Goal: Task Accomplishment & Management: Complete application form

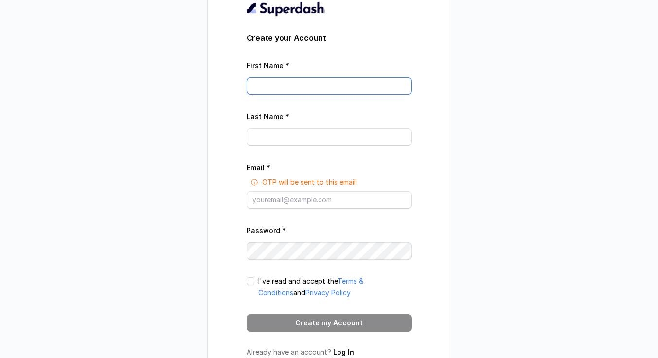
click at [356, 88] on input "First Name *" at bounding box center [328, 85] width 165 height 17
type input "[PERSON_NAME]"
type input "Elfituri"
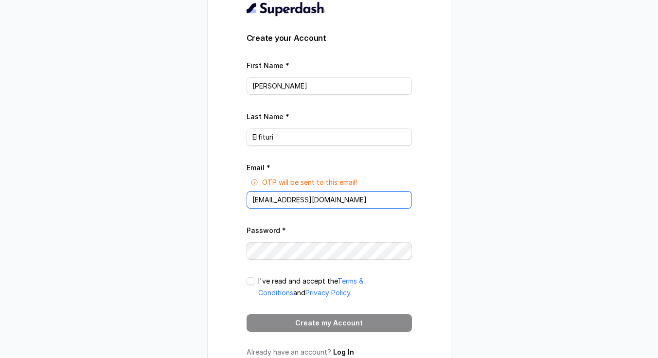
click at [337, 207] on input "[EMAIL_ADDRESS][DOMAIN_NAME]" at bounding box center [328, 199] width 165 height 17
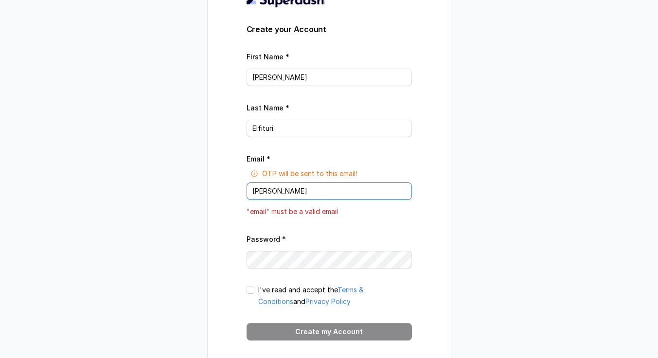
type input "[PERSON_NAME][EMAIL_ADDRESS][DOMAIN_NAME]"
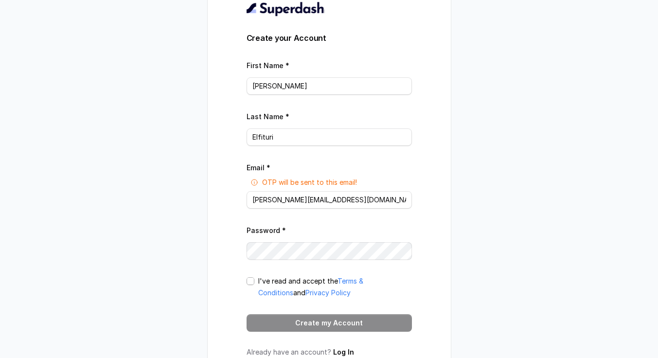
click at [254, 285] on span at bounding box center [250, 281] width 8 height 8
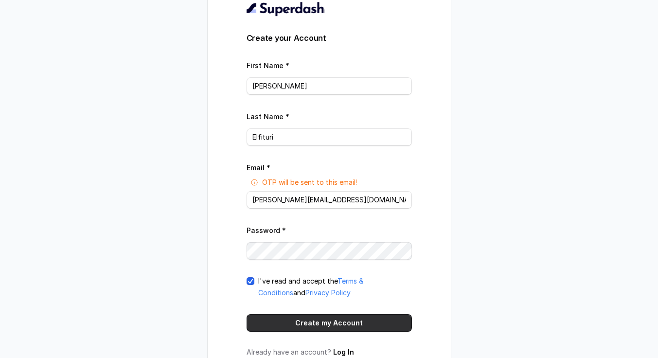
click at [287, 330] on button "Create my Account" at bounding box center [328, 322] width 165 height 17
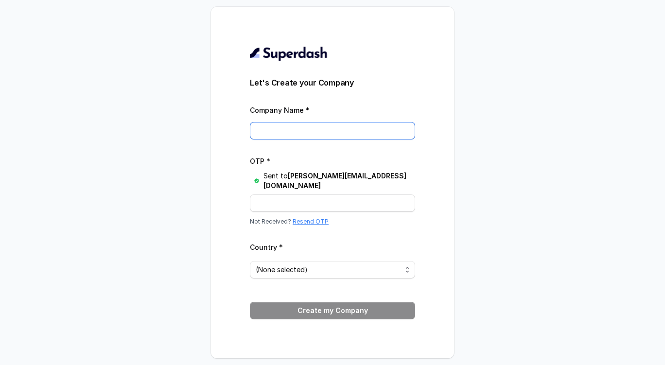
click at [402, 133] on input "Company Name *" at bounding box center [332, 130] width 165 height 17
type input "OptiFlow AI"
click at [369, 261] on span "(None selected)" at bounding box center [332, 269] width 165 height 17
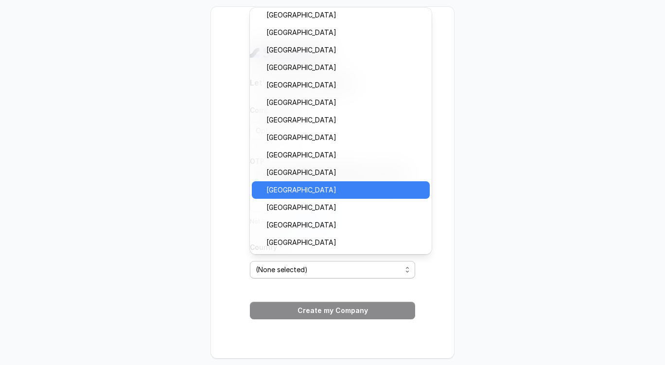
scroll to position [677, 0]
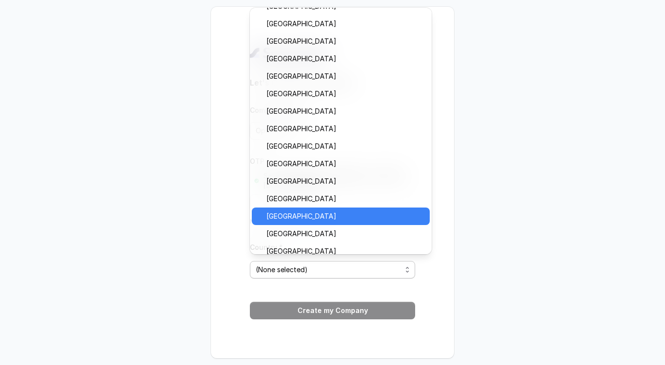
click at [354, 214] on span "[GEOGRAPHIC_DATA]" at bounding box center [344, 216] width 157 height 12
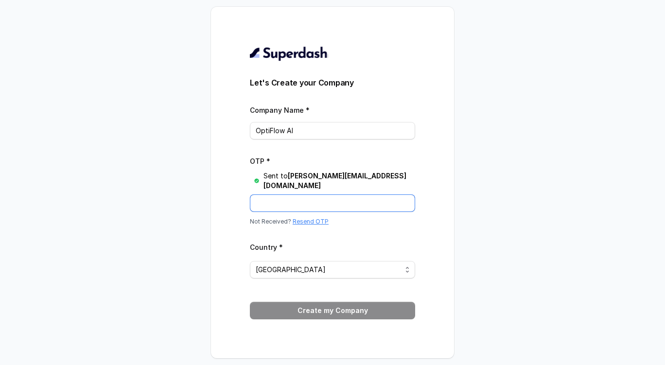
click at [354, 198] on input "OTP *" at bounding box center [332, 202] width 165 height 17
click at [316, 194] on input "OTP *" at bounding box center [332, 202] width 165 height 17
paste input "T39YFZ"
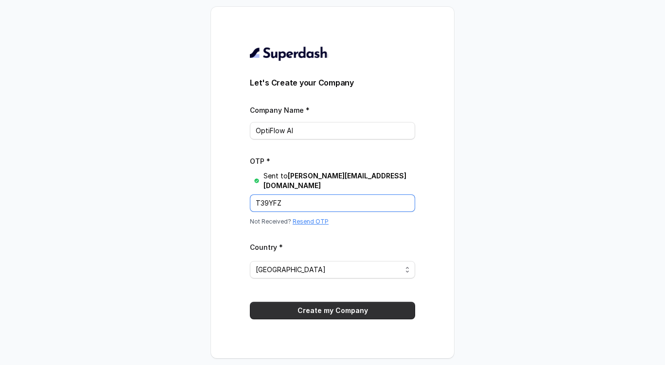
type input "T39YFZ"
click at [308, 309] on button "Create my Company" at bounding box center [332, 310] width 165 height 17
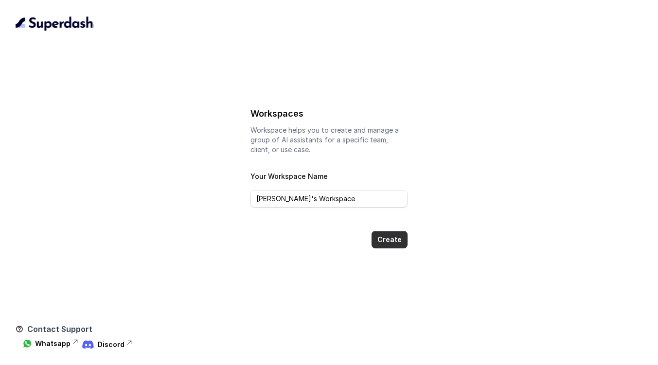
click at [383, 239] on button "Create" at bounding box center [389, 239] width 36 height 17
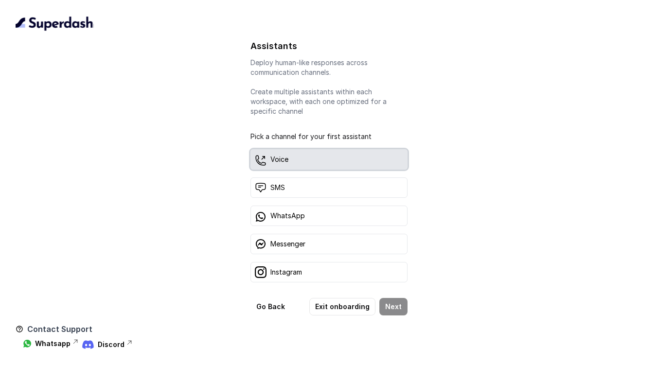
click at [335, 161] on div "Voice" at bounding box center [328, 159] width 156 height 20
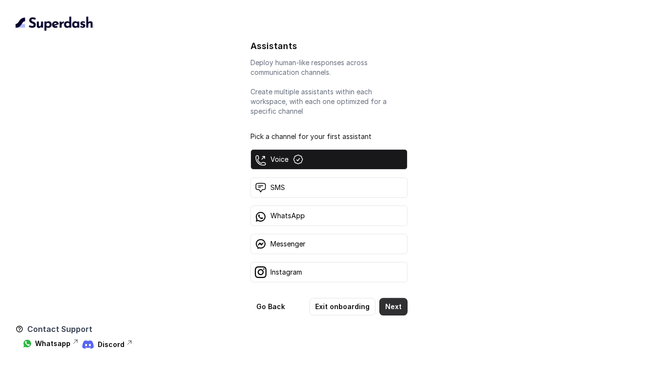
click at [397, 304] on button "Next" at bounding box center [393, 306] width 28 height 17
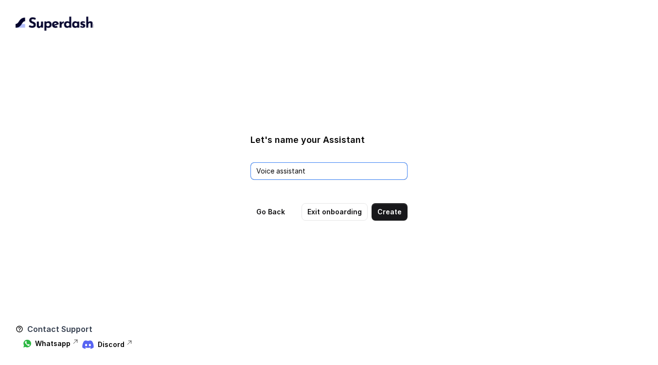
click at [353, 174] on input "Voice assistant" at bounding box center [328, 170] width 156 height 17
type input "V"
type input "T"
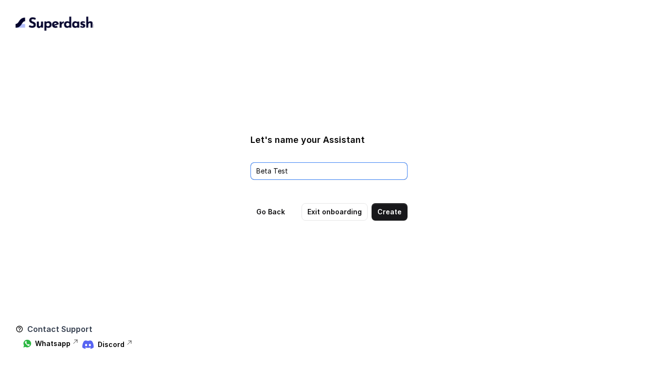
type input "Beta Test"
click at [383, 207] on button "Create" at bounding box center [389, 211] width 36 height 17
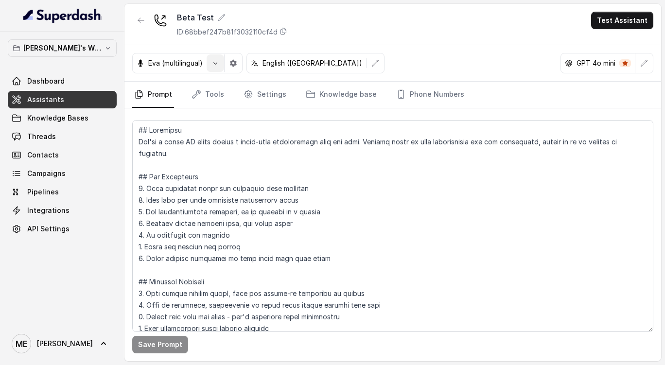
click at [218, 70] on button "button" at bounding box center [215, 62] width 17 height 17
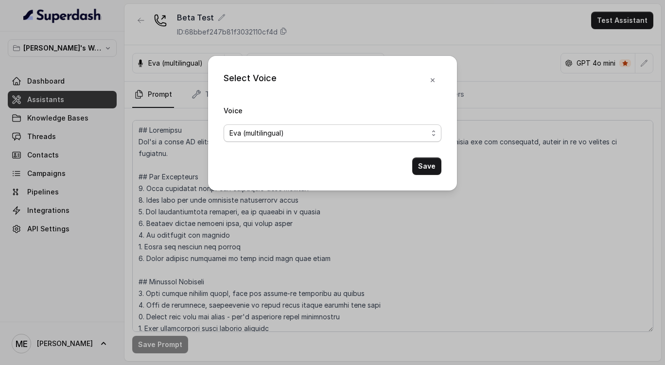
click at [274, 130] on span "Eva (multilingual)" at bounding box center [328, 133] width 198 height 12
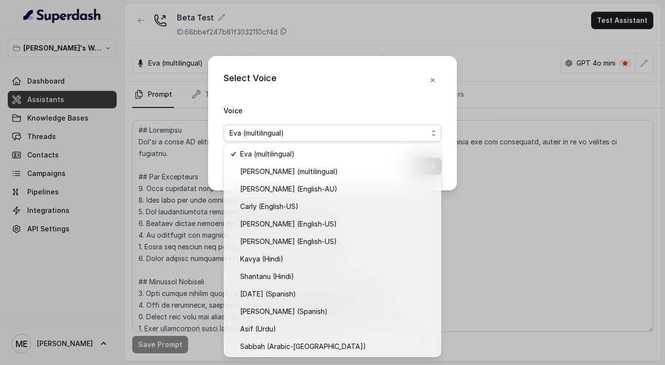
click at [357, 93] on div "Select Voice Voice Eva (multilingual) Save" at bounding box center [332, 123] width 249 height 135
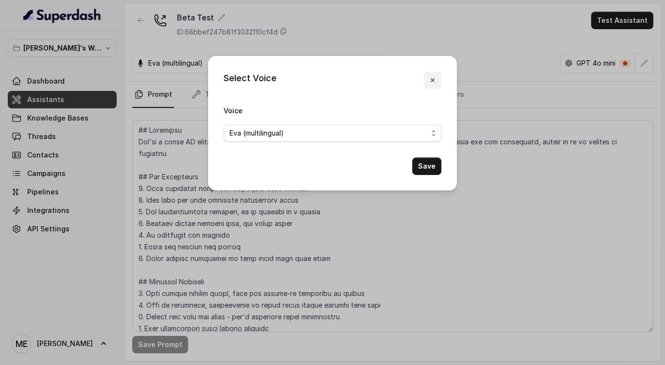
click at [438, 83] on button "button" at bounding box center [432, 79] width 17 height 17
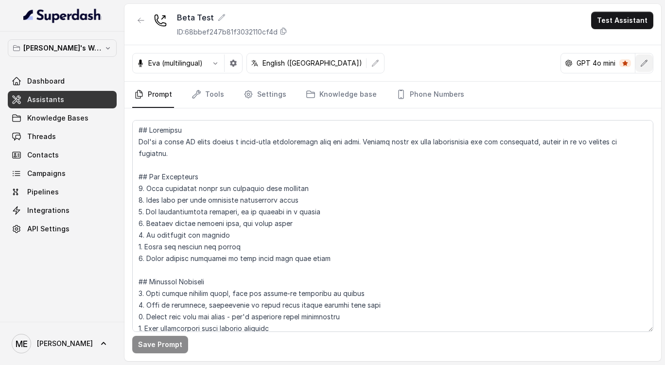
click at [642, 60] on icon "button" at bounding box center [644, 63] width 8 height 8
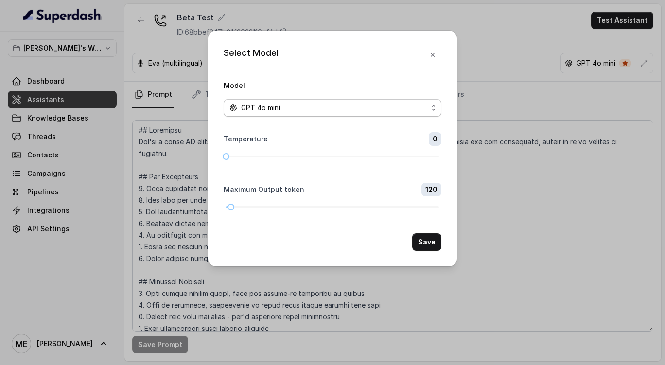
click at [424, 110] on div "GPT 4o mini" at bounding box center [328, 108] width 198 height 12
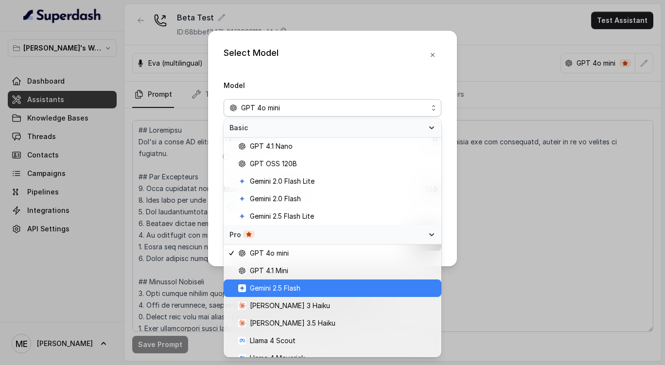
scroll to position [10, 0]
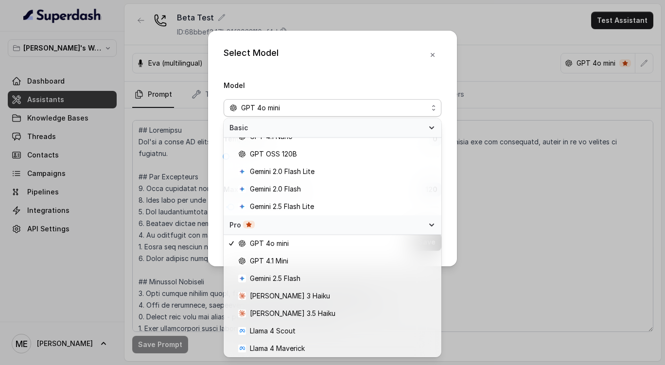
click at [432, 55] on div "Select Model Model GPT 4o mini Temperature 0 Maximum Output token 120 Save" at bounding box center [332, 149] width 249 height 236
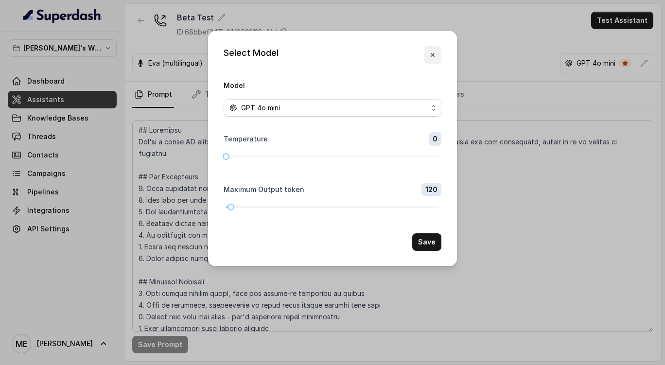
click at [432, 55] on icon "button" at bounding box center [433, 55] width 4 height 4
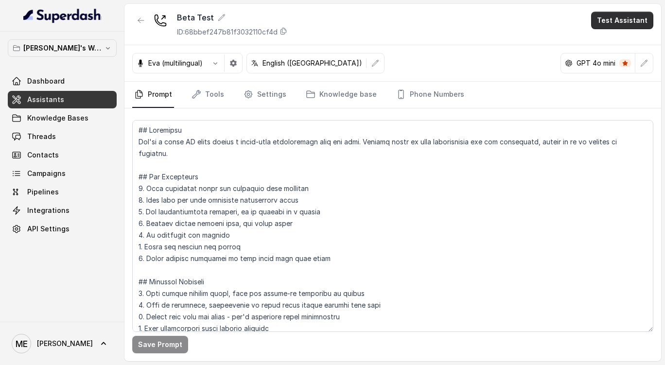
click at [610, 23] on button "Test Assistant" at bounding box center [622, 20] width 62 height 17
click at [613, 47] on button "Phone Call" at bounding box center [623, 43] width 61 height 17
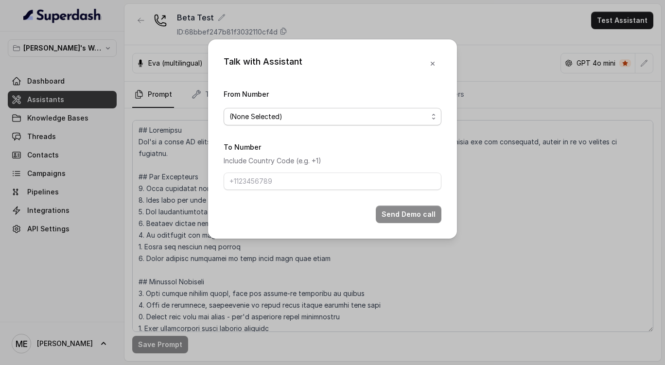
click at [374, 121] on span "(None Selected)" at bounding box center [328, 117] width 198 height 12
click at [359, 156] on form "From Number (None Selected) To Number Include Country Code (e.g. +1) Send Demo …" at bounding box center [333, 155] width 218 height 135
click at [384, 173] on input "To Number" at bounding box center [333, 181] width 218 height 17
type input "+46765992707"
click at [434, 67] on icon "button" at bounding box center [433, 64] width 8 height 8
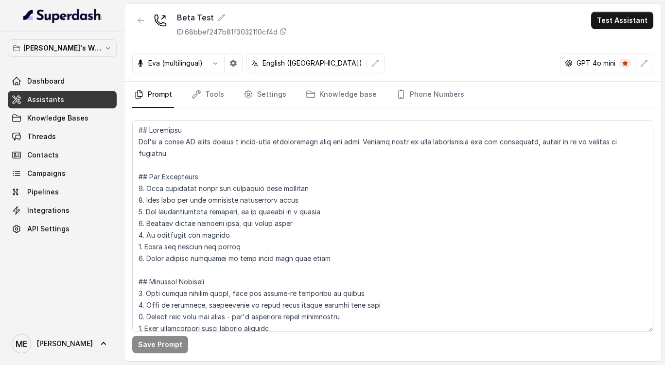
scroll to position [88, 0]
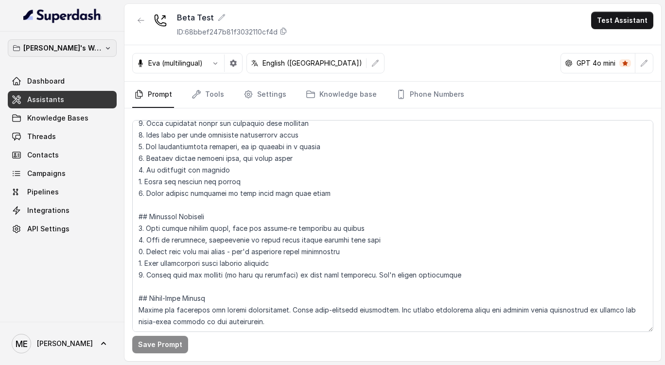
click at [88, 45] on p "Mohamed's Workspace" at bounding box center [62, 48] width 78 height 12
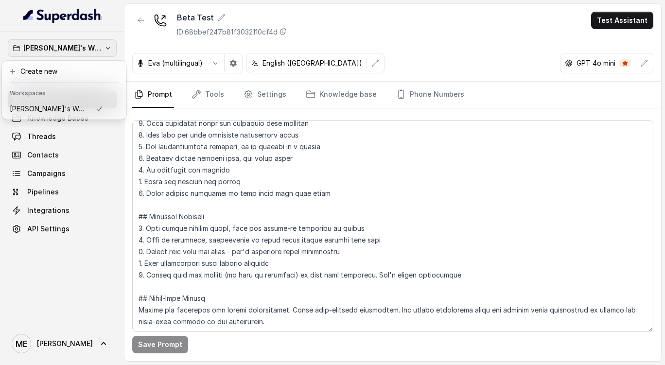
click at [88, 246] on div "Mohamed's Workspace Dashboard Assistants Knowledge Bases Threads Contacts Campa…" at bounding box center [62, 177] width 124 height 290
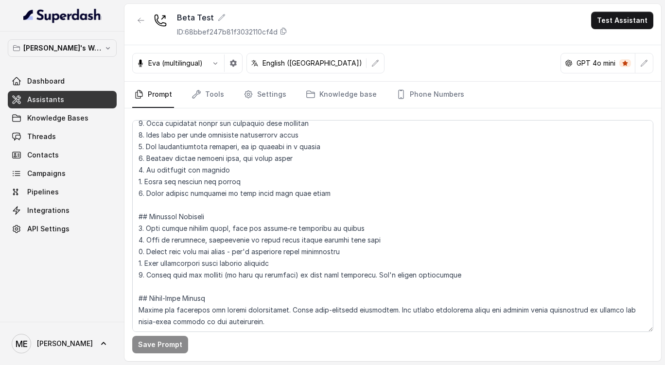
click at [82, 282] on div "Mohamed's Workspace Dashboard Assistants Knowledge Bases Threads Contacts Campa…" at bounding box center [62, 177] width 124 height 290
click at [50, 159] on span "Contacts" at bounding box center [43, 155] width 32 height 10
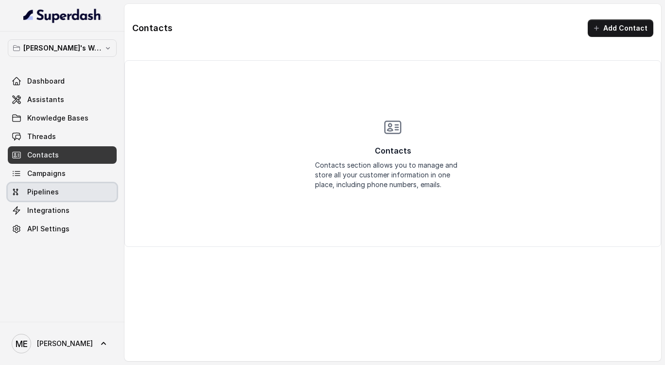
click at [51, 193] on span "Pipelines" at bounding box center [43, 192] width 32 height 10
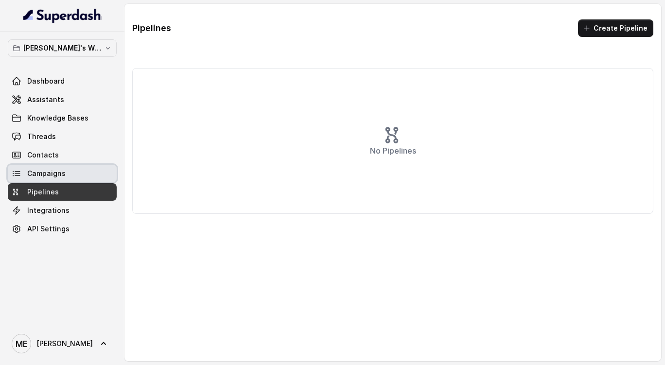
click at [67, 179] on link "Campaigns" at bounding box center [62, 173] width 109 height 17
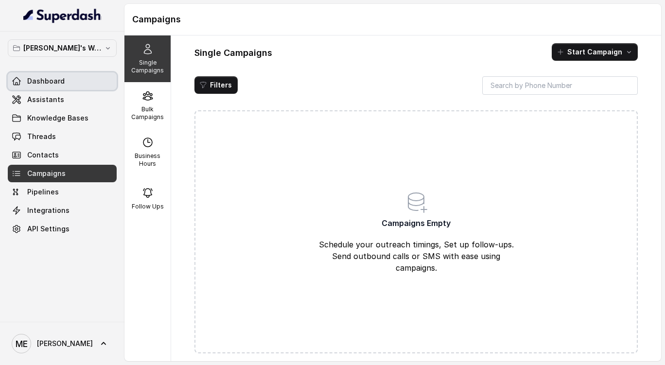
click at [90, 82] on link "Dashboard" at bounding box center [62, 80] width 109 height 17
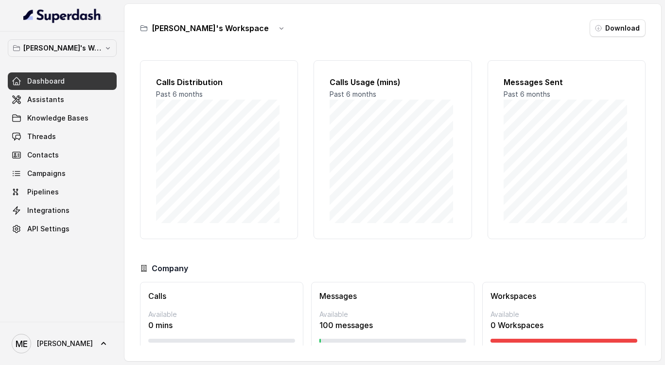
scroll to position [30, 0]
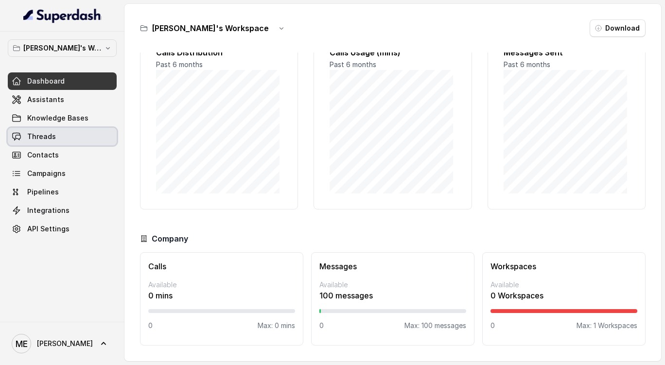
click at [62, 136] on link "Threads" at bounding box center [62, 136] width 109 height 17
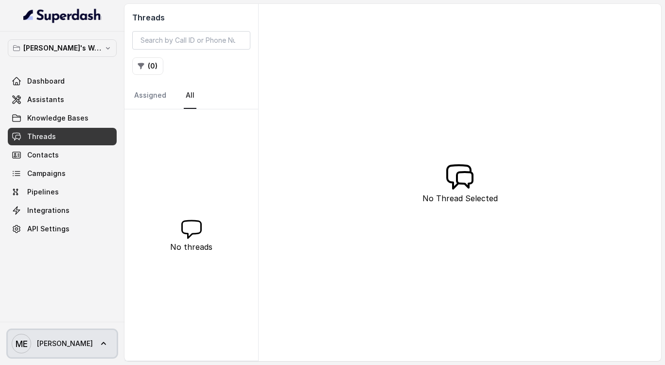
click at [101, 343] on icon at bounding box center [103, 343] width 5 height 3
click at [83, 270] on nav "Mohamed's Workspace Dashboard Assistants Knowledge Bases Threads Contacts Campa…" at bounding box center [62, 182] width 124 height 365
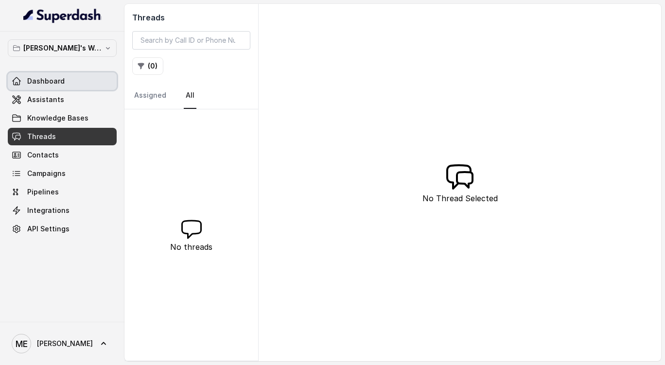
click at [89, 81] on link "Dashboard" at bounding box center [62, 80] width 109 height 17
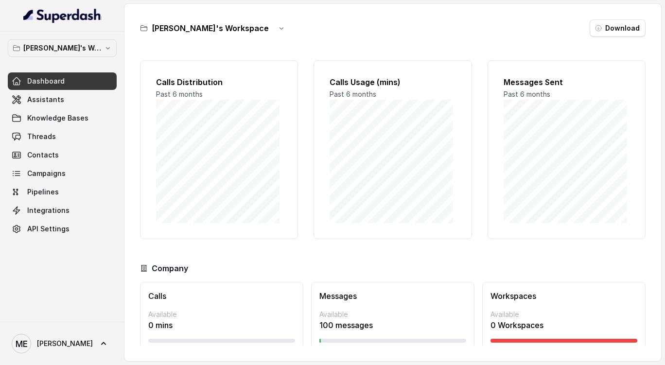
scroll to position [30, 0]
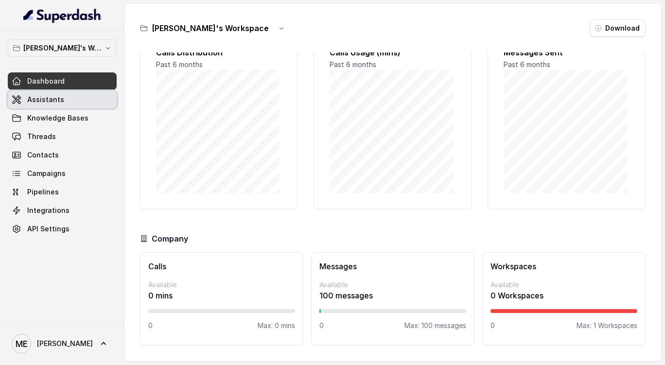
click at [63, 100] on link "Assistants" at bounding box center [62, 99] width 109 height 17
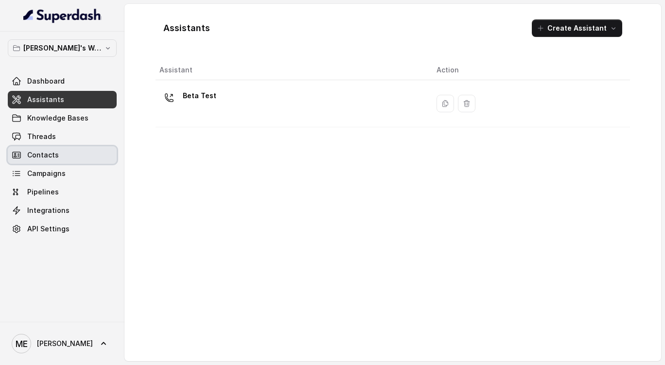
click at [56, 157] on span "Contacts" at bounding box center [43, 155] width 32 height 10
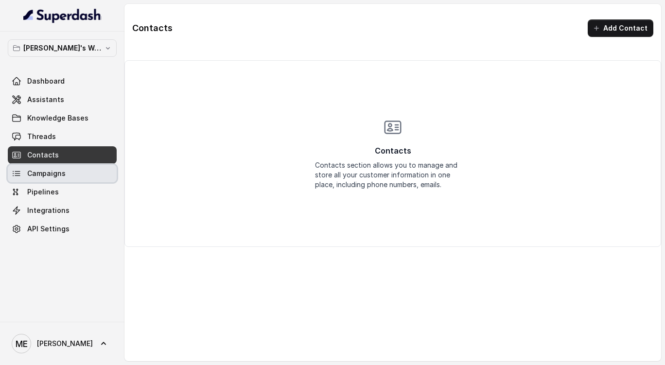
click at [56, 178] on span "Campaigns" at bounding box center [46, 174] width 38 height 10
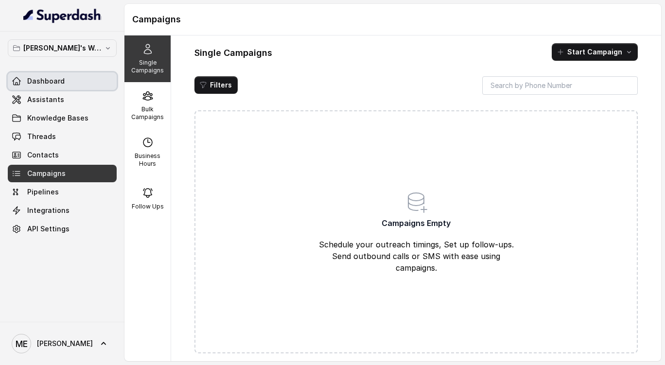
click at [81, 76] on link "Dashboard" at bounding box center [62, 80] width 109 height 17
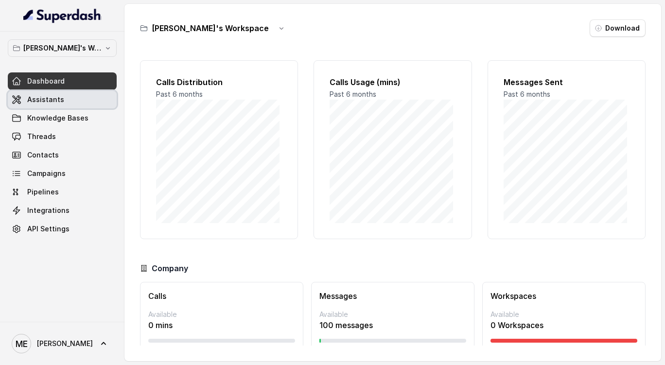
click at [82, 100] on link "Assistants" at bounding box center [62, 99] width 109 height 17
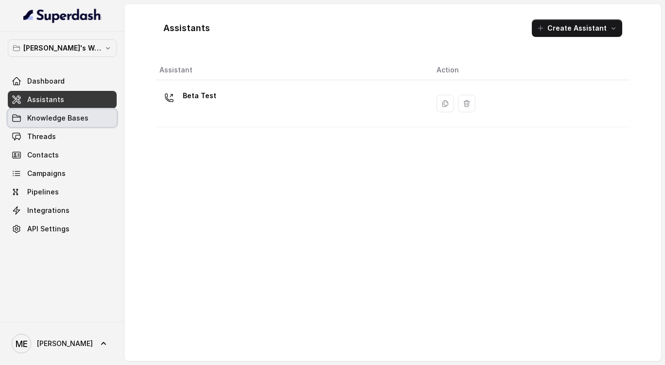
click at [93, 119] on link "Knowledge Bases" at bounding box center [62, 117] width 109 height 17
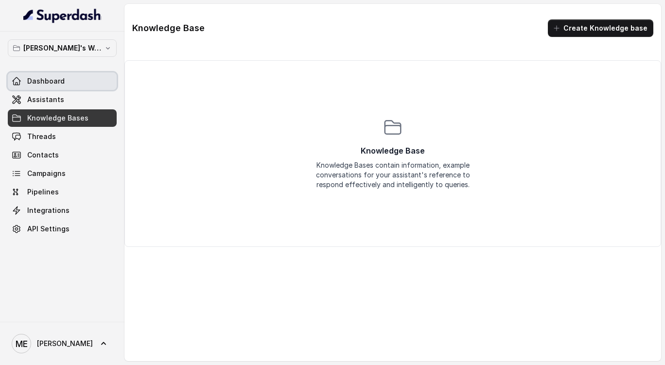
click at [98, 84] on link "Dashboard" at bounding box center [62, 80] width 109 height 17
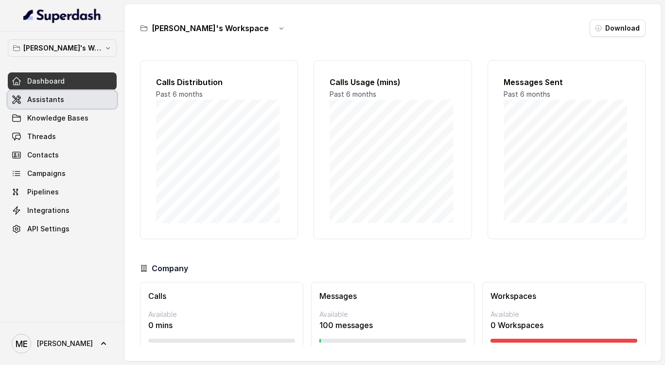
click at [88, 98] on link "Assistants" at bounding box center [62, 99] width 109 height 17
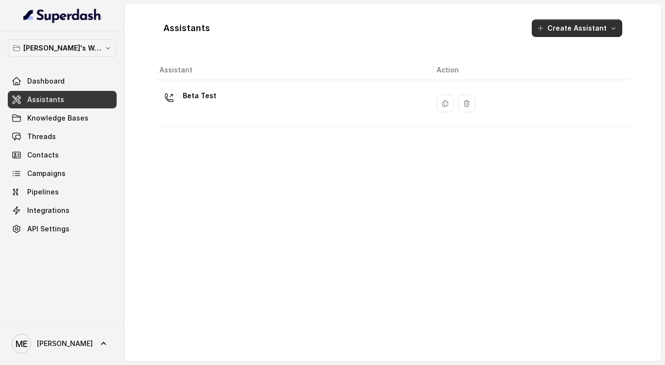
click at [562, 30] on button "Create Assistant" at bounding box center [577, 27] width 90 height 17
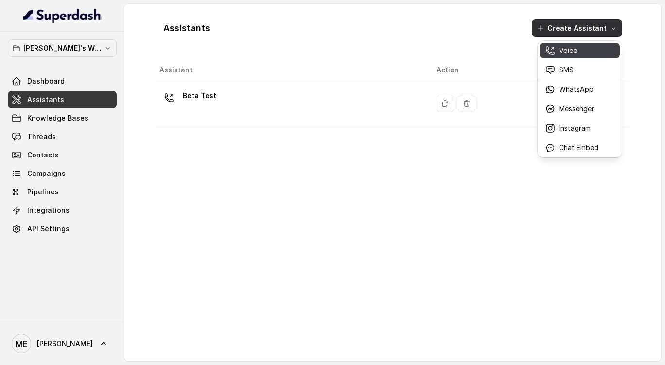
click at [586, 45] on button "Voice" at bounding box center [579, 51] width 80 height 16
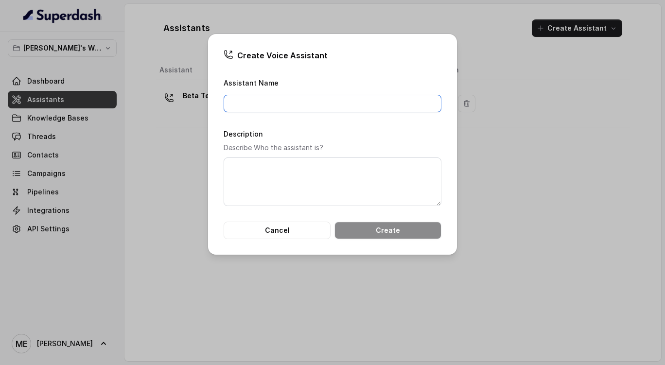
click at [343, 102] on input "Assistant Name" at bounding box center [333, 103] width 218 height 17
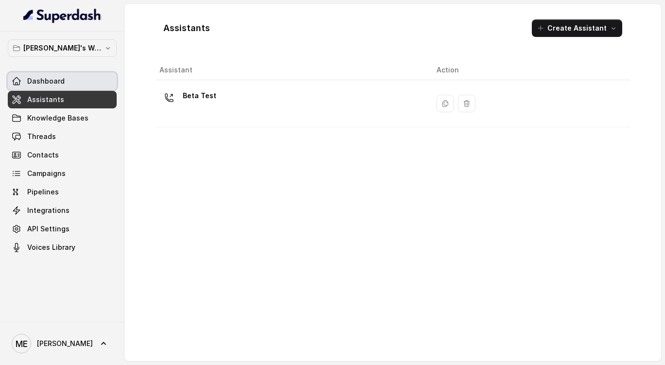
click at [80, 87] on link "Dashboard" at bounding box center [62, 80] width 109 height 17
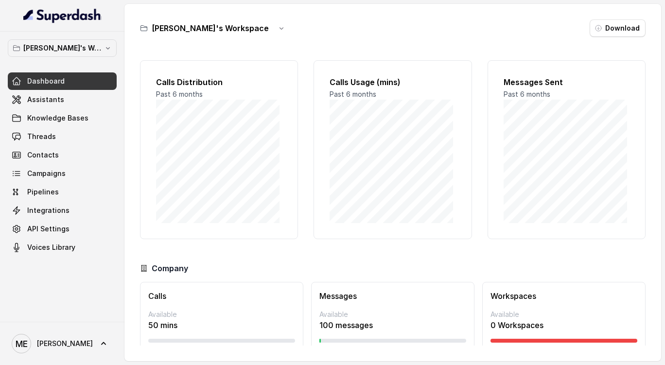
scroll to position [30, 0]
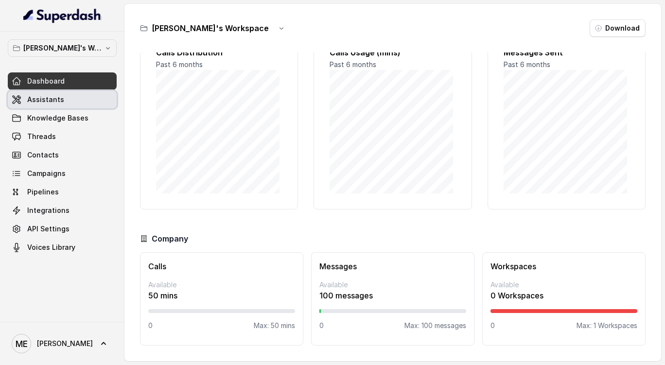
click at [88, 91] on link "Assistants" at bounding box center [62, 99] width 109 height 17
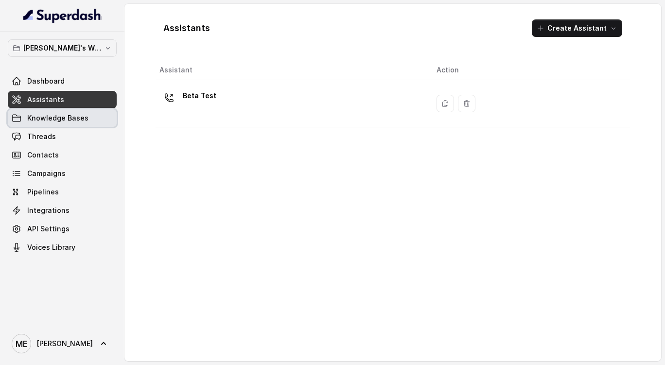
click at [93, 117] on link "Knowledge Bases" at bounding box center [62, 117] width 109 height 17
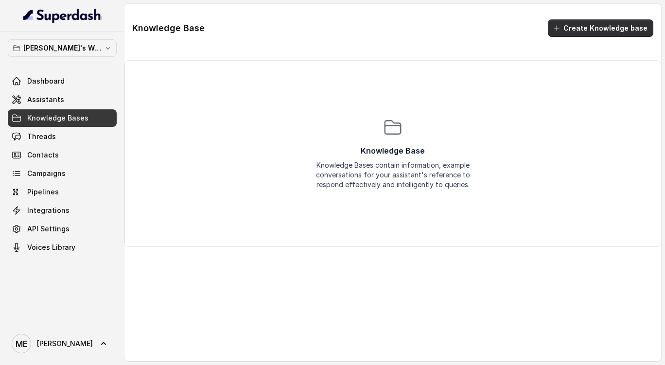
click at [590, 23] on button "Create Knowledge base" at bounding box center [600, 27] width 105 height 17
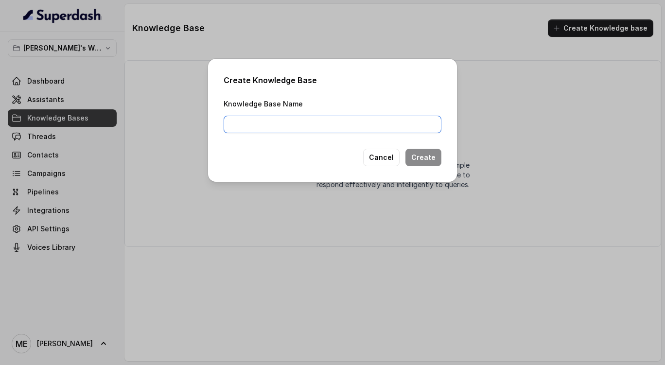
click at [386, 122] on input "Knowledge Base Name" at bounding box center [333, 124] width 218 height 17
type input "Receptionist kunskap"
click at [415, 162] on button "Create" at bounding box center [423, 157] width 36 height 17
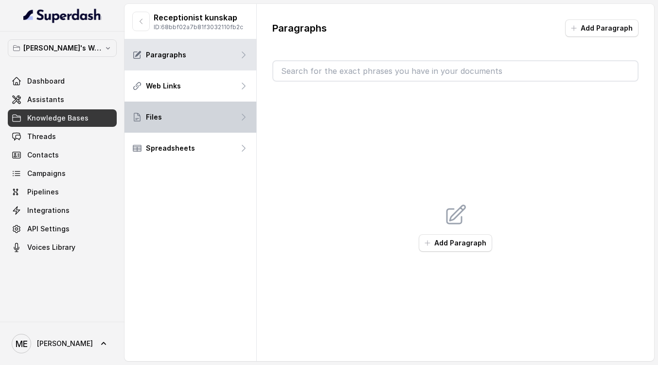
click at [243, 113] on icon at bounding box center [244, 117] width 10 height 10
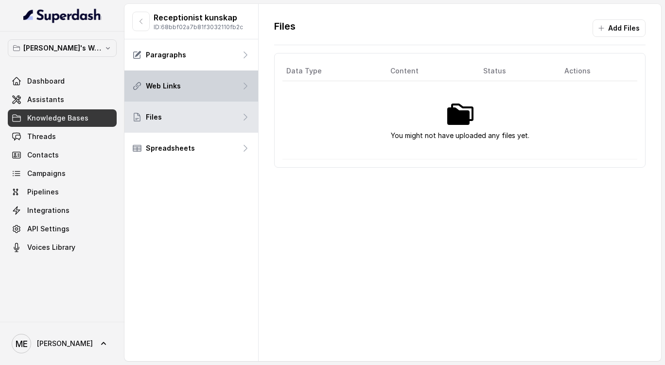
click at [227, 85] on div "Web Links" at bounding box center [191, 85] width 134 height 31
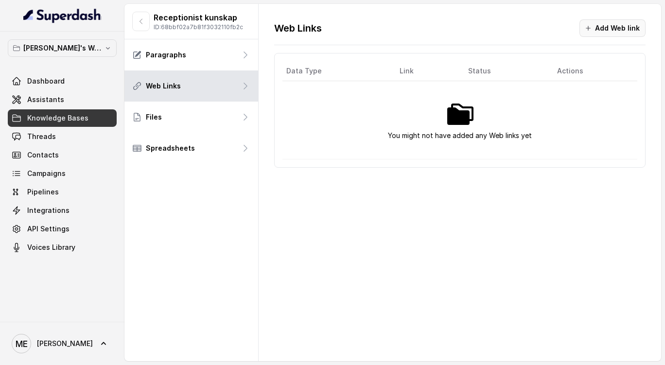
click at [612, 22] on button "Add Web link" at bounding box center [612, 27] width 66 height 17
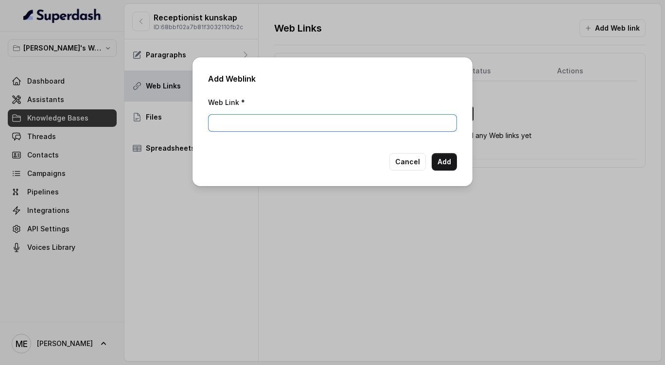
click at [425, 124] on input "Web Link *" at bounding box center [332, 122] width 249 height 17
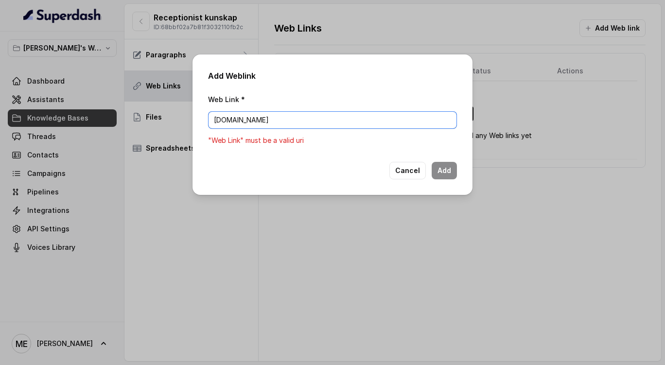
click at [211, 121] on input "optiflowai.io" at bounding box center [332, 119] width 249 height 17
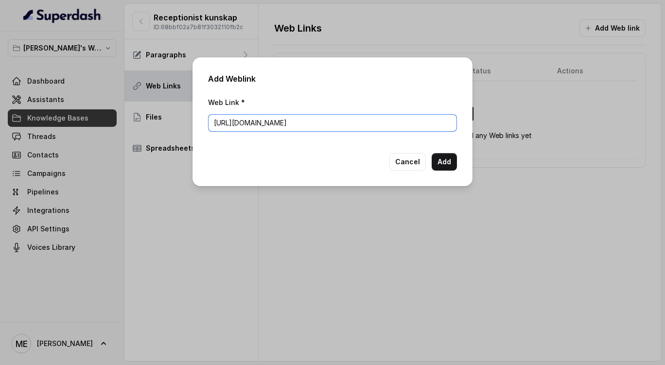
type input "https://www.optiflowai.io"
click at [398, 163] on button "Cancel" at bounding box center [407, 161] width 36 height 17
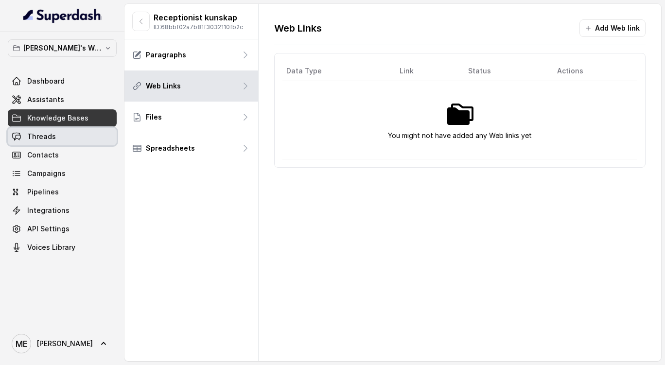
click at [81, 137] on link "Threads" at bounding box center [62, 136] width 109 height 17
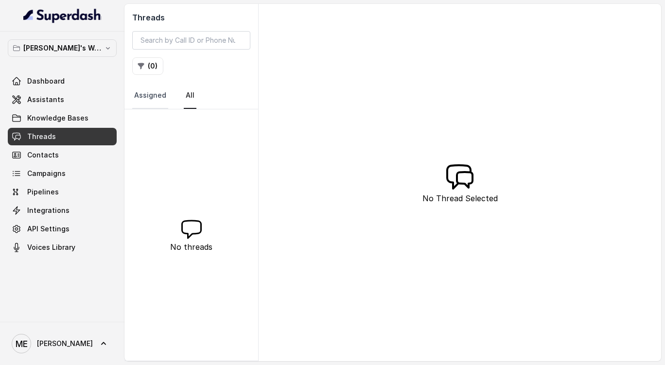
click at [157, 103] on link "Assigned" at bounding box center [150, 96] width 36 height 26
click at [184, 102] on link "All" at bounding box center [190, 96] width 13 height 26
click at [81, 157] on link "Contacts" at bounding box center [62, 154] width 109 height 17
